Goal: Task Accomplishment & Management: Manage account settings

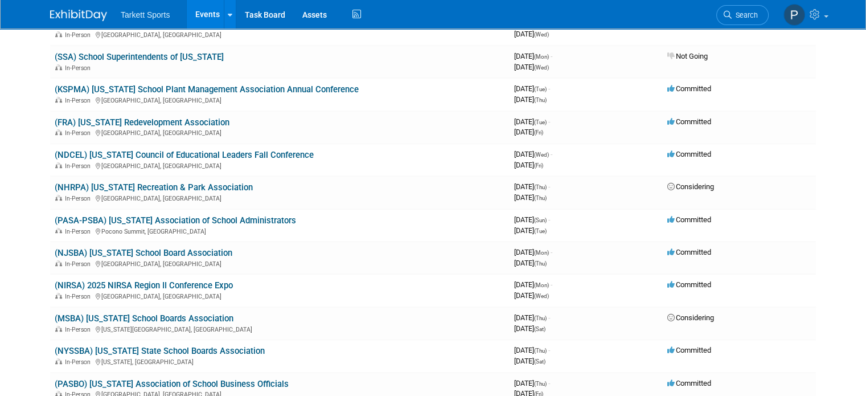
scroll to position [24, 0]
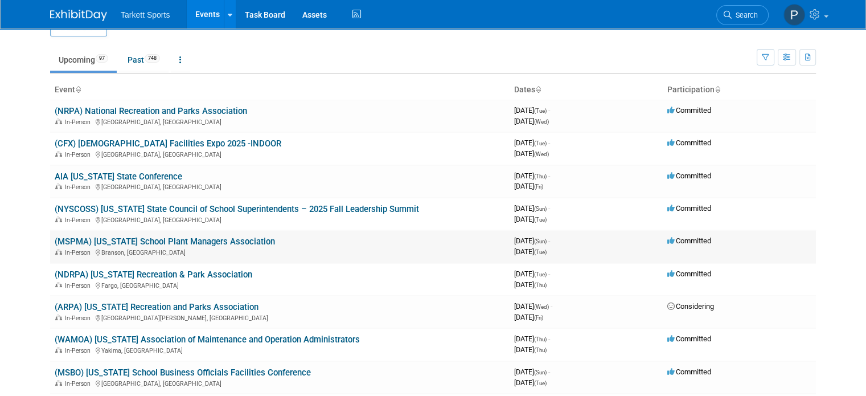
click at [114, 239] on link "(MSPMA) [US_STATE] School Plant Managers Association" at bounding box center [165, 241] width 220 height 10
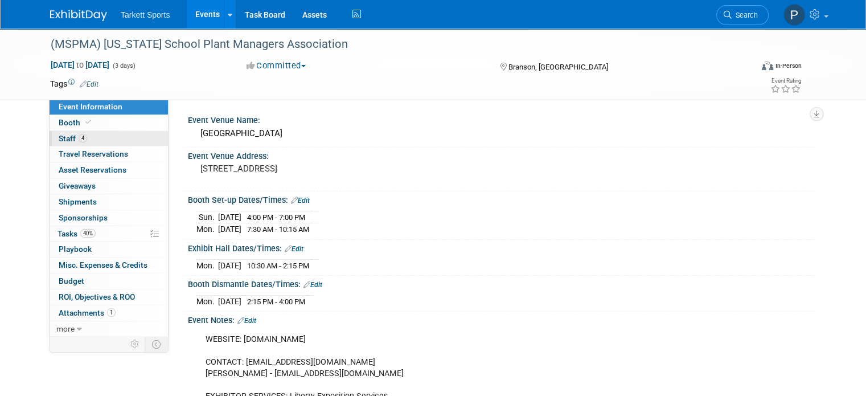
click at [62, 134] on span "Staff 4" at bounding box center [73, 138] width 28 height 9
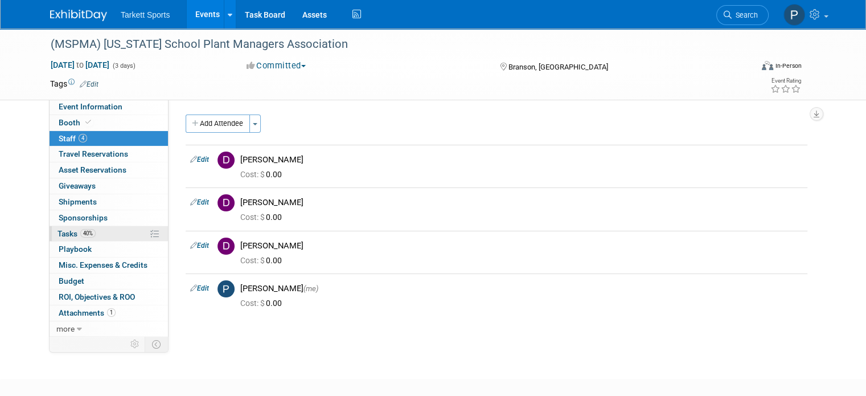
click at [59, 231] on span "Tasks 40%" at bounding box center [77, 233] width 38 height 9
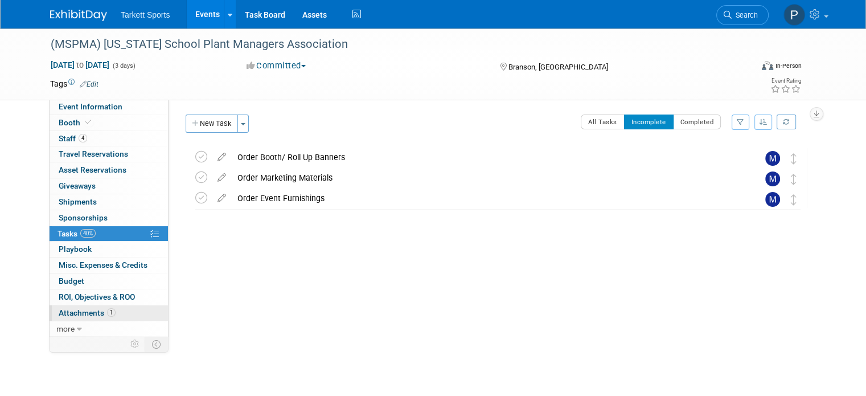
click at [85, 309] on span "Attachments 1" at bounding box center [87, 312] width 57 height 9
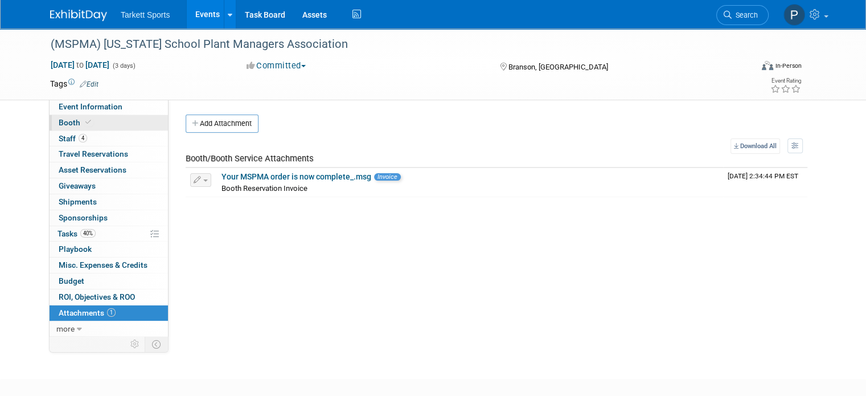
click at [83, 121] on span at bounding box center [88, 122] width 10 height 9
select select "FieldTurf, [PERSON_NAME], Indoor"
